Goal: Task Accomplishment & Management: Complete application form

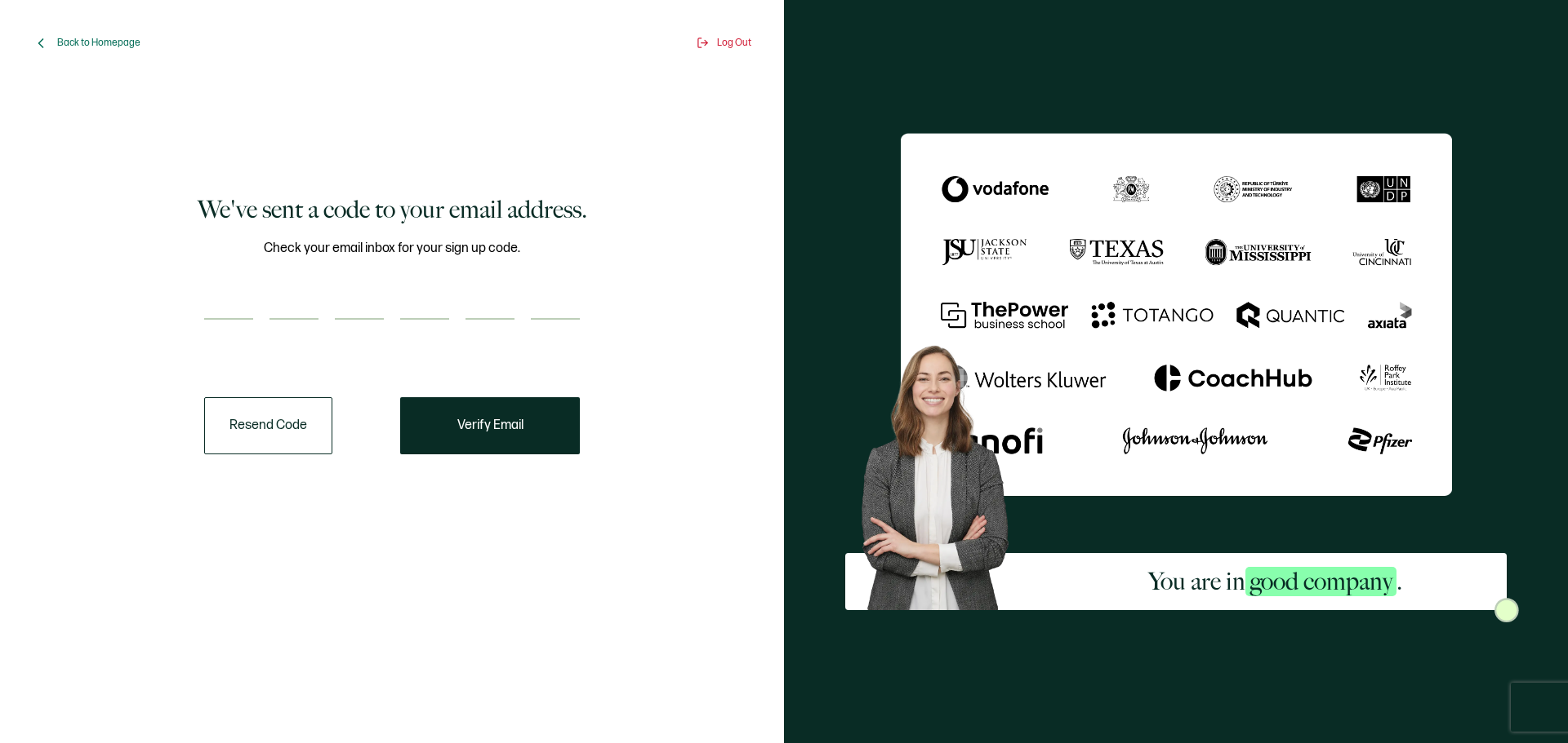
click at [232, 292] on input "number" at bounding box center [228, 303] width 49 height 33
type input "5"
type input "4"
type input "0"
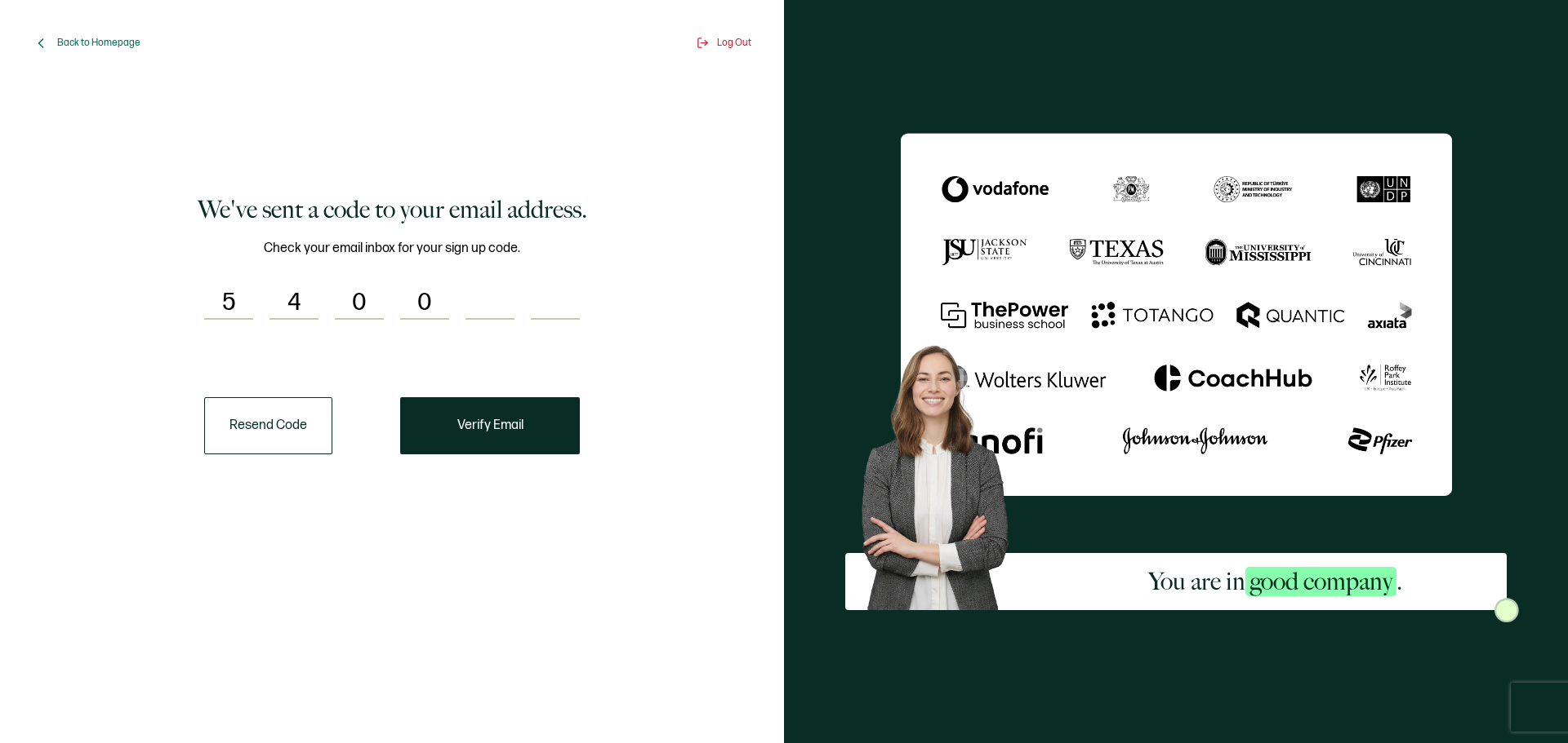
type input "8"
type input "9"
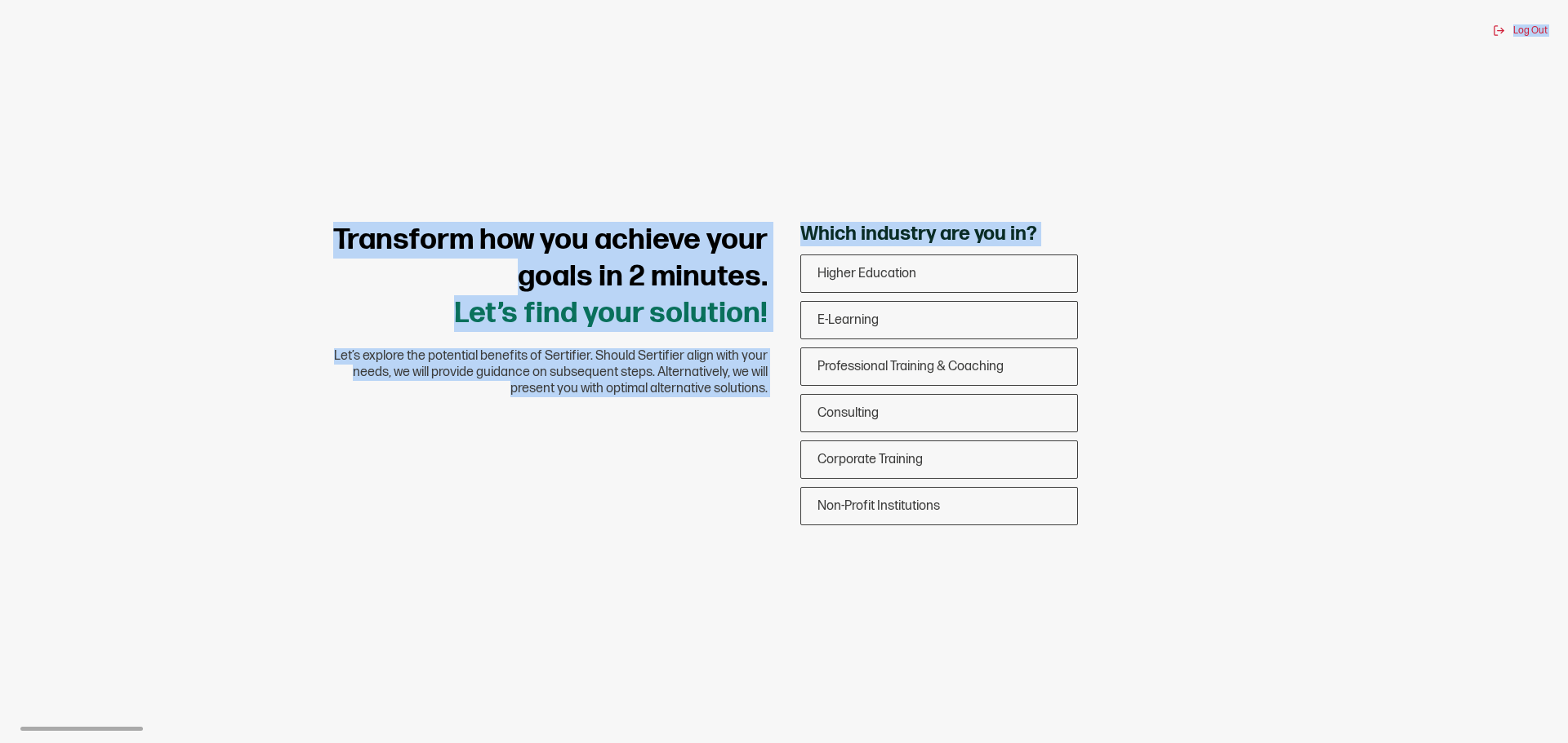
drag, startPoint x: 1172, startPoint y: 94, endPoint x: 1135, endPoint y: 297, distance: 206.3
click at [1135, 297] on div "Log Out Transform how you achieve your goals in 2 minutes. Let’s find your solu…" at bounding box center [784, 372] width 1568 height 743
click at [1397, 314] on div "Log Out Transform how you achieve your goals in 2 minutes. Let’s find your solu…" at bounding box center [784, 372] width 1568 height 743
